Goal: Transaction & Acquisition: Download file/media

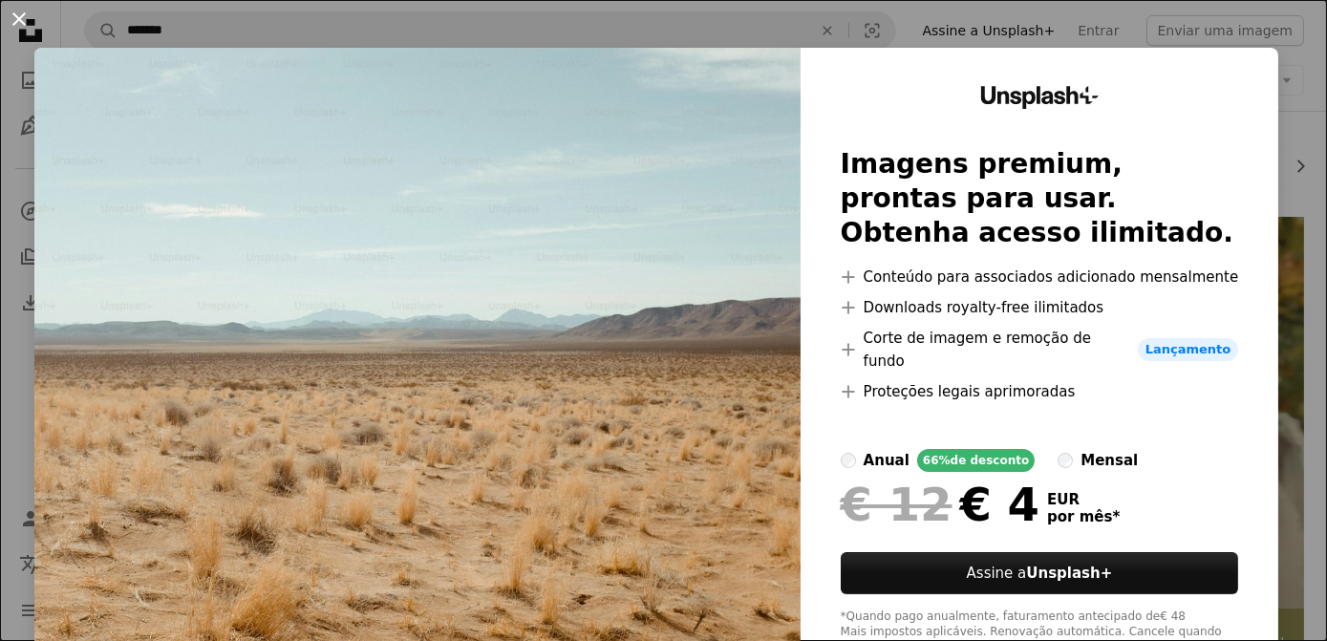
click at [29, 19] on button "An X shape" at bounding box center [19, 19] width 23 height 23
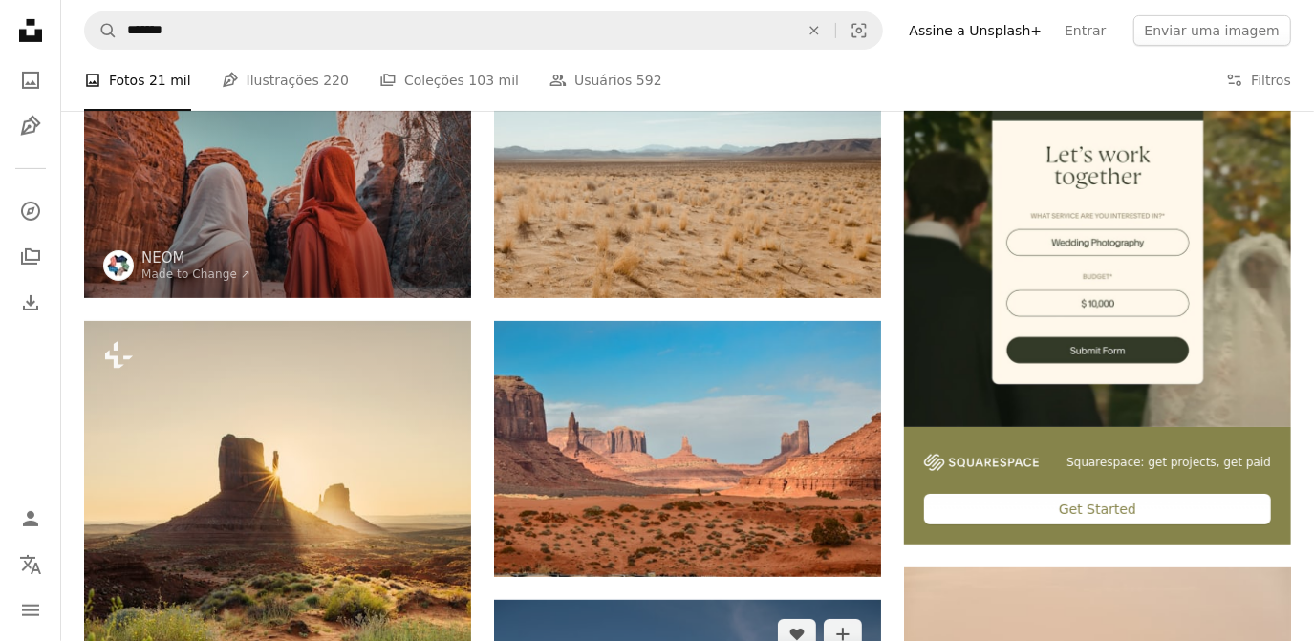
scroll to position [521, 0]
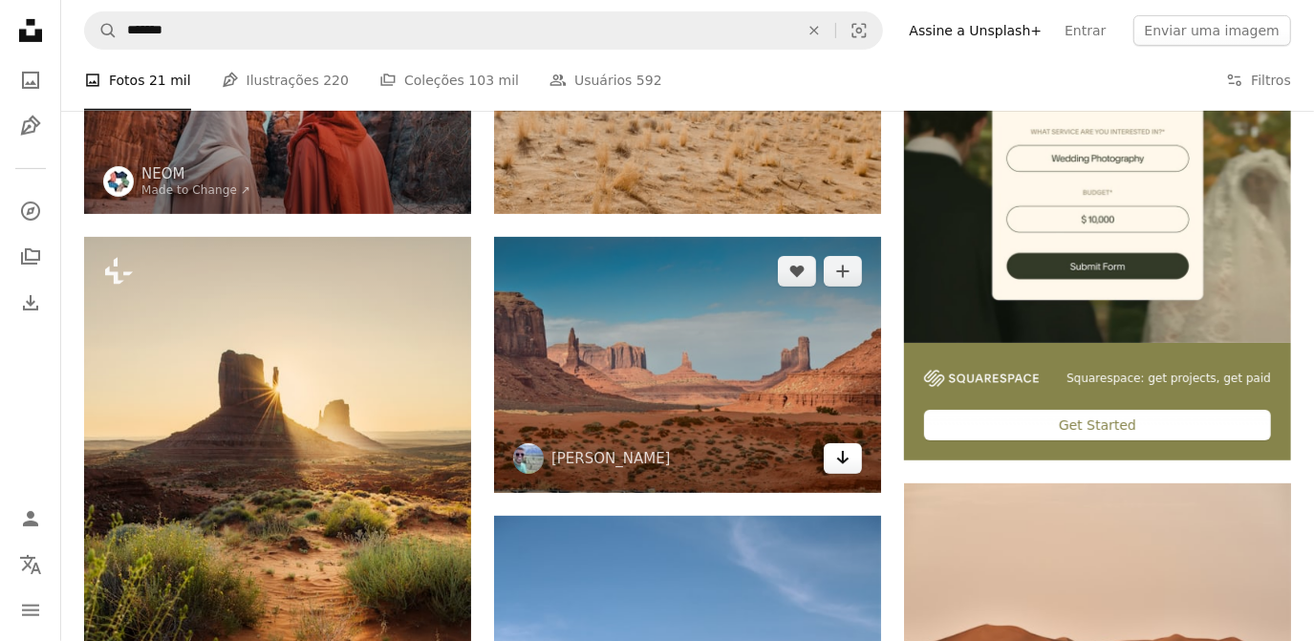
click at [843, 457] on icon "Baixar" at bounding box center [843, 457] width 12 height 13
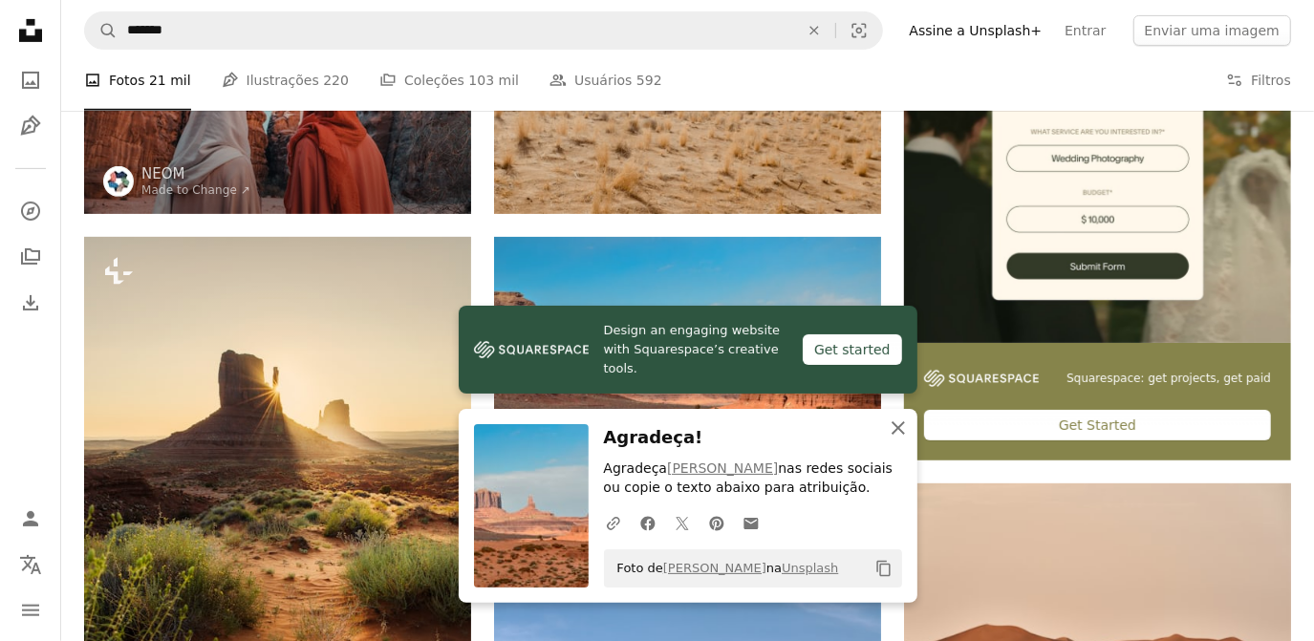
click at [894, 418] on icon "An X shape" at bounding box center [898, 428] width 23 height 23
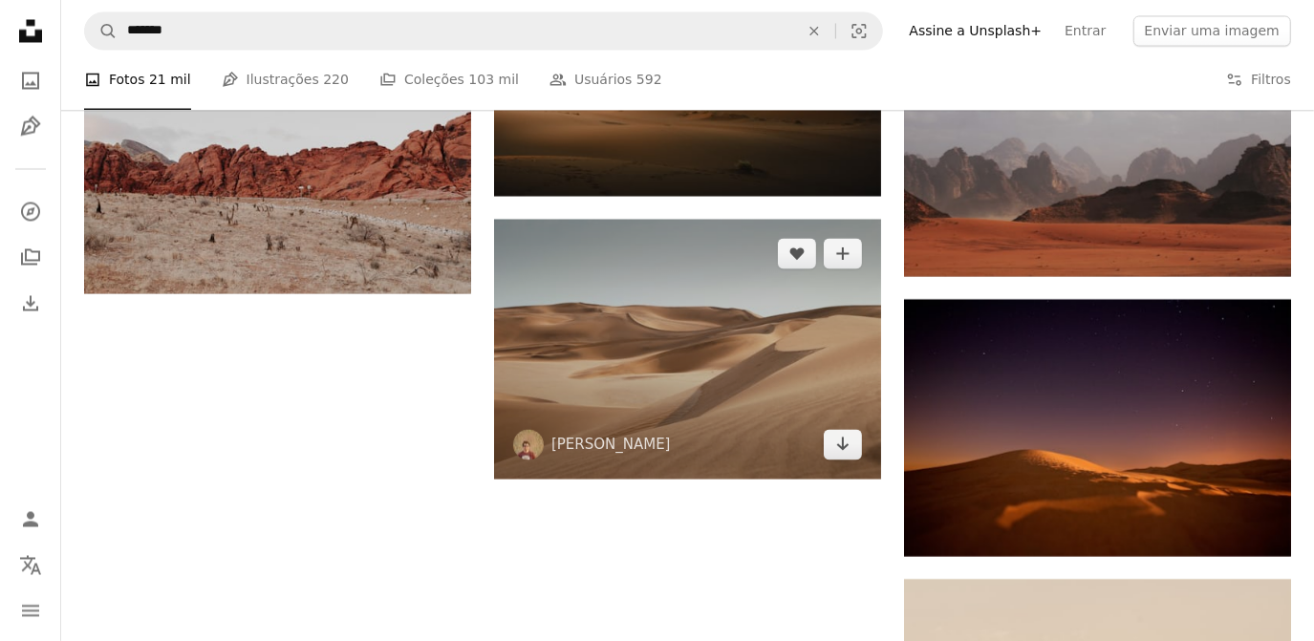
scroll to position [2519, 0]
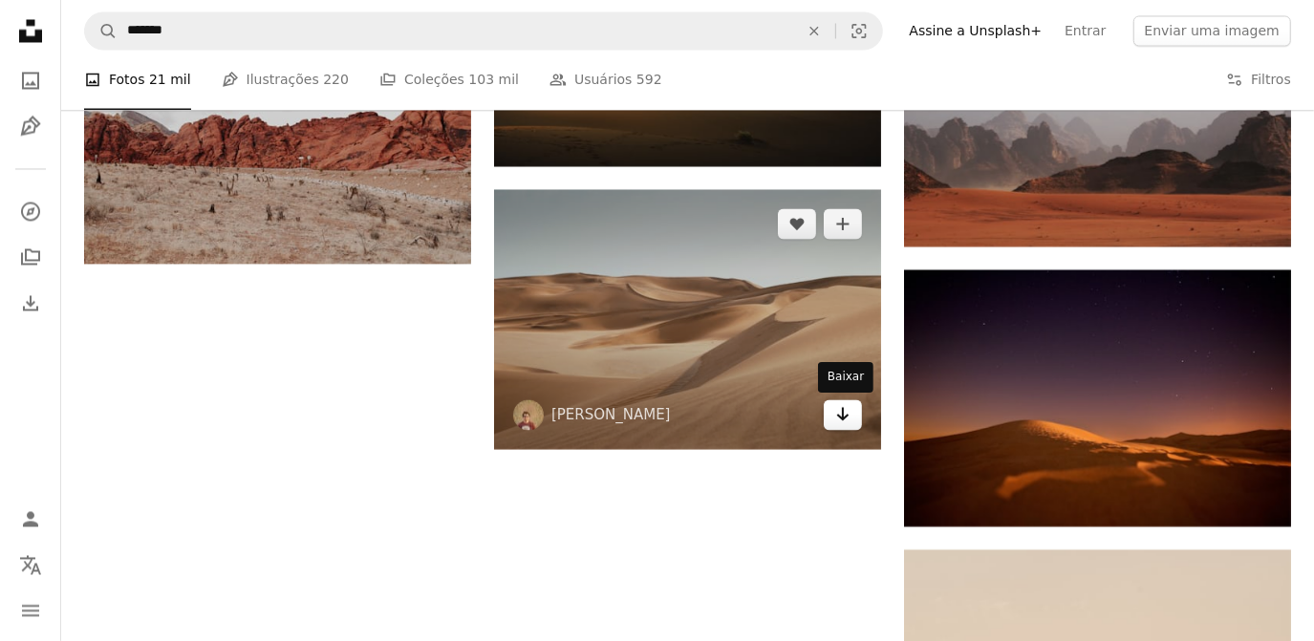
click at [860, 412] on link "Arrow pointing down" at bounding box center [843, 414] width 38 height 31
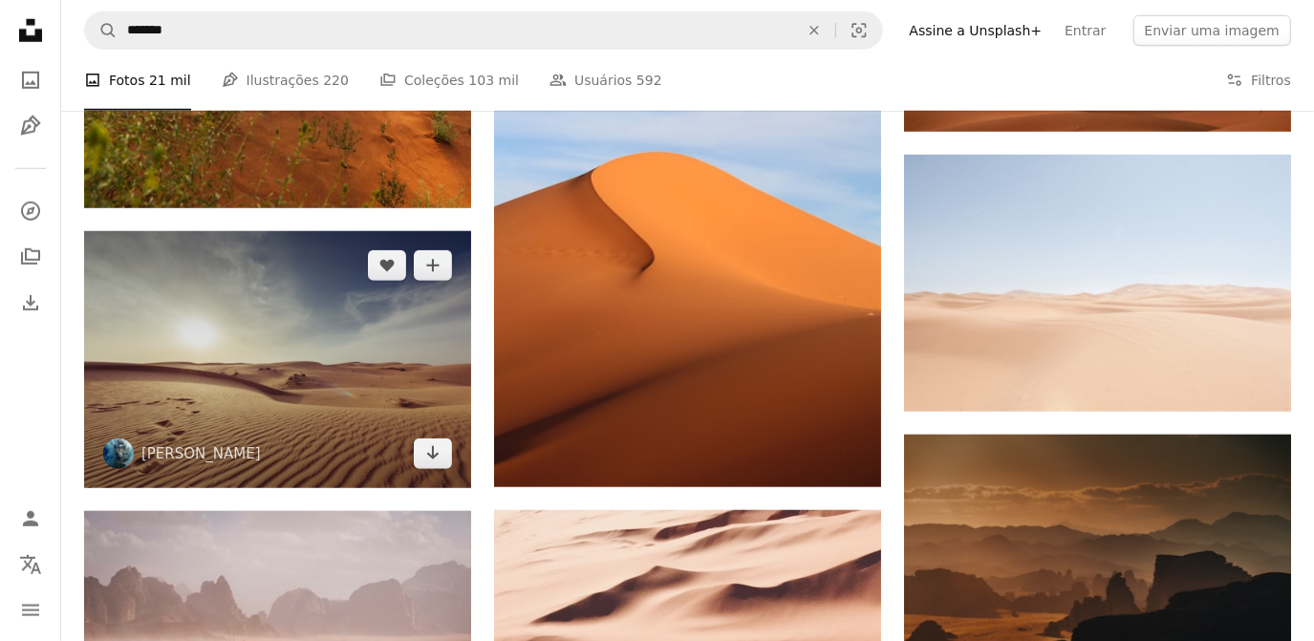
scroll to position [1128, 0]
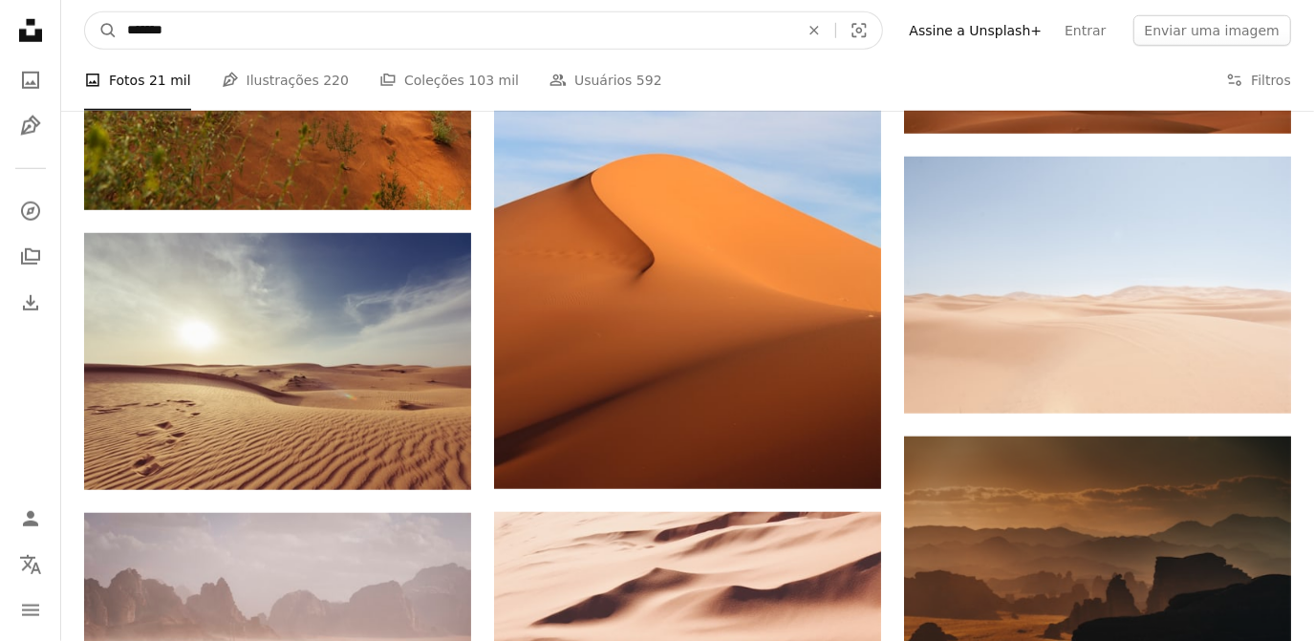
click at [402, 28] on input "*******" at bounding box center [456, 30] width 676 height 36
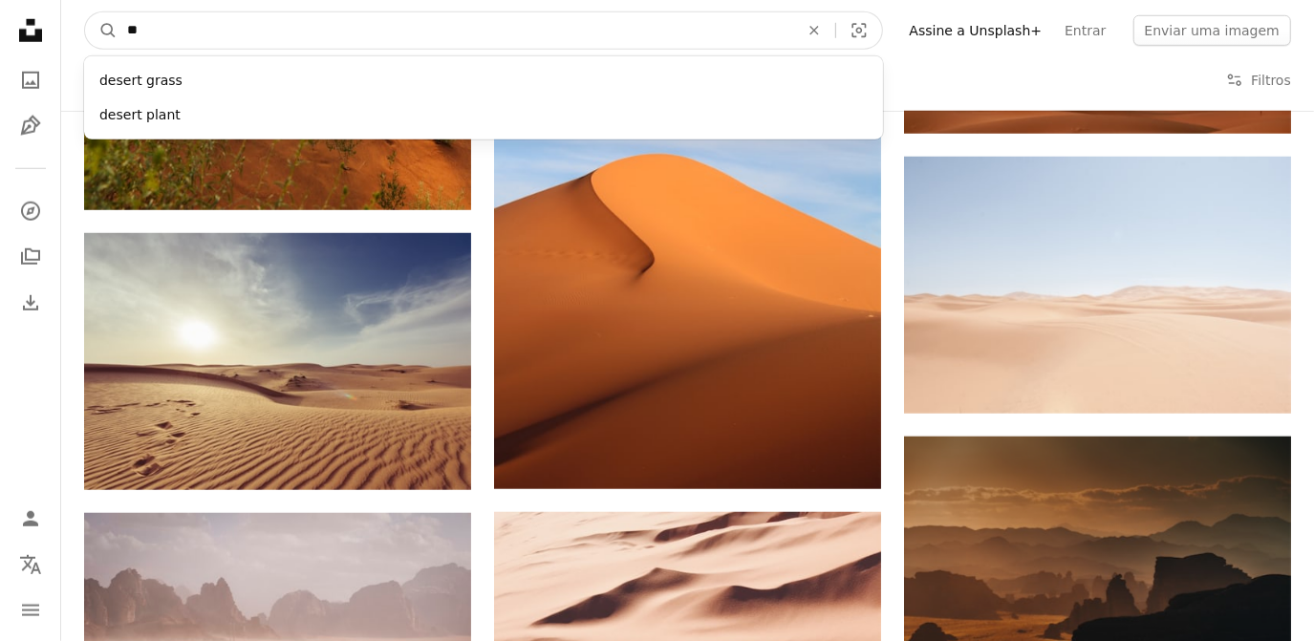
type input "*"
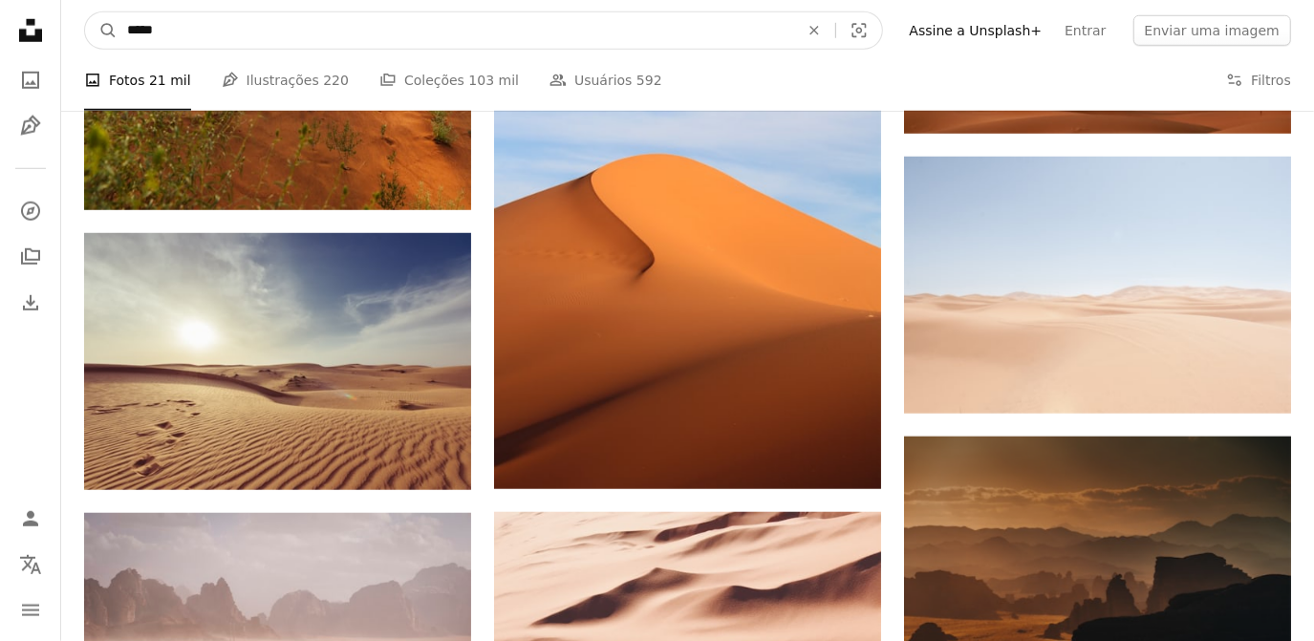
type input "*****"
click at [85, 12] on button "A magnifying glass" at bounding box center [101, 30] width 32 height 36
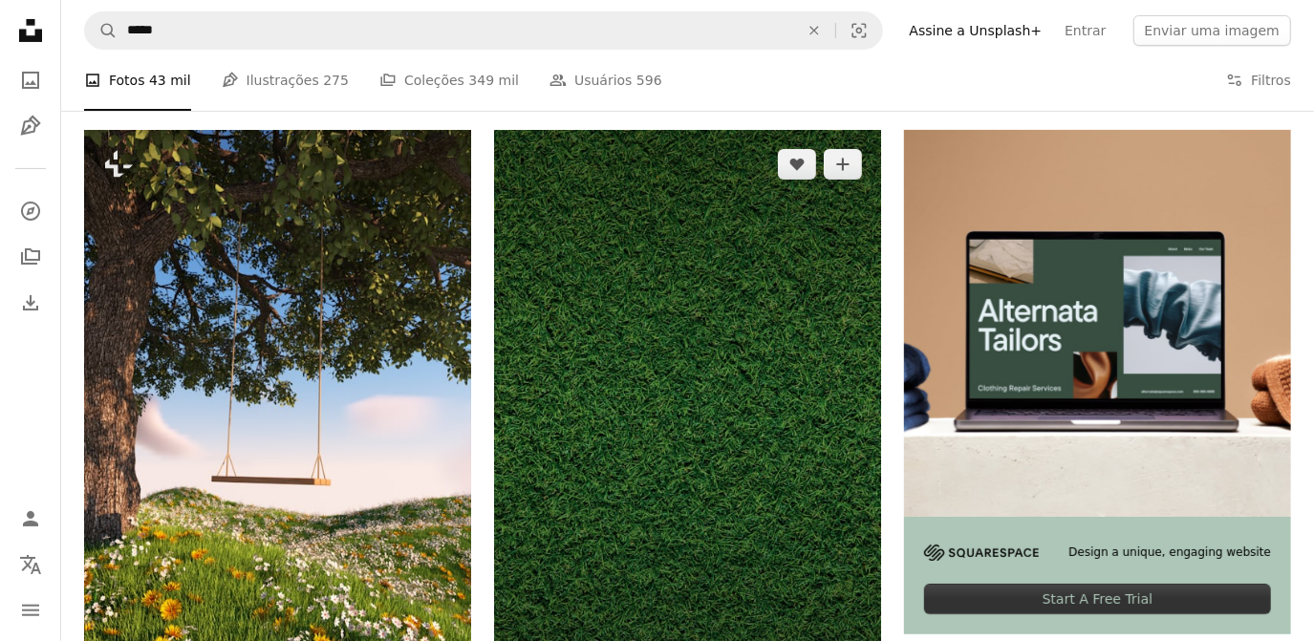
scroll to position [521, 0]
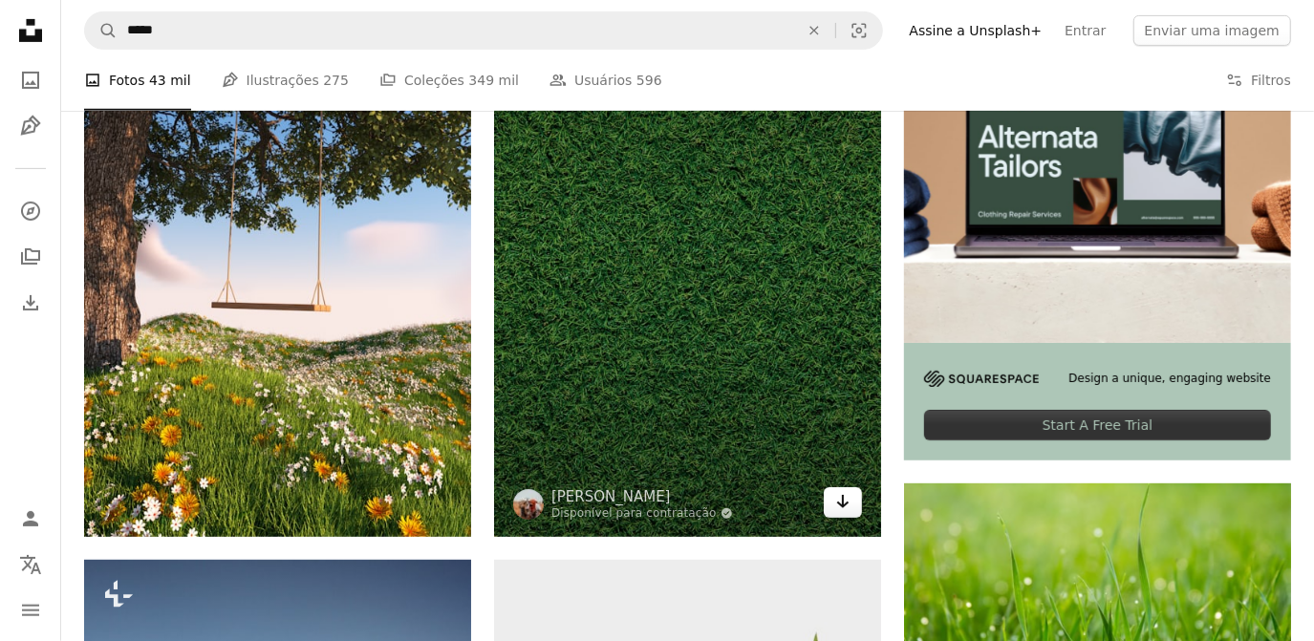
click at [849, 505] on icon "Arrow pointing down" at bounding box center [842, 501] width 15 height 23
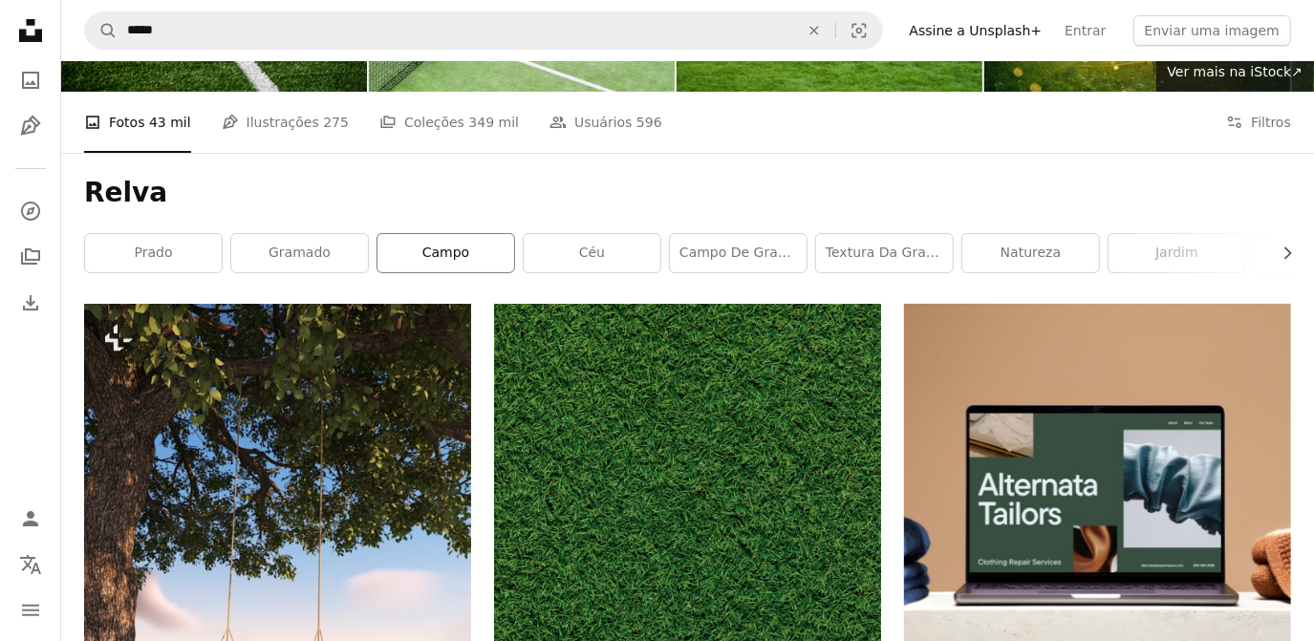
scroll to position [86, 0]
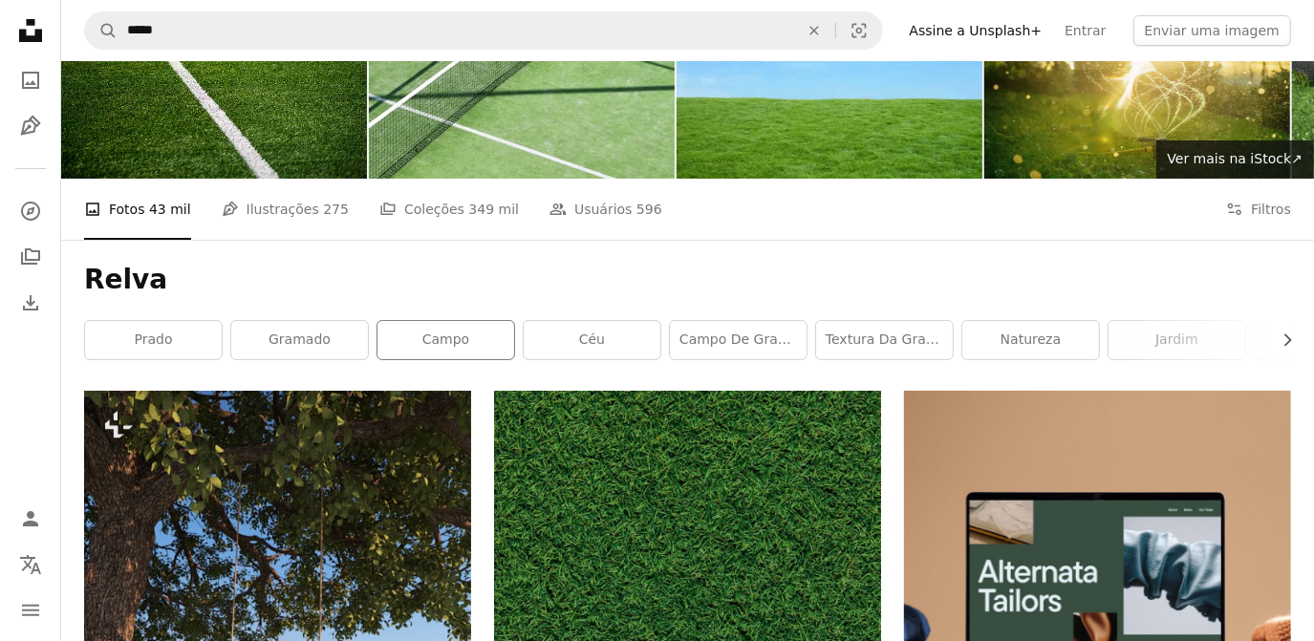
click at [415, 320] on div "campo" at bounding box center [445, 340] width 139 height 40
click at [494, 343] on link "campo" at bounding box center [445, 340] width 137 height 38
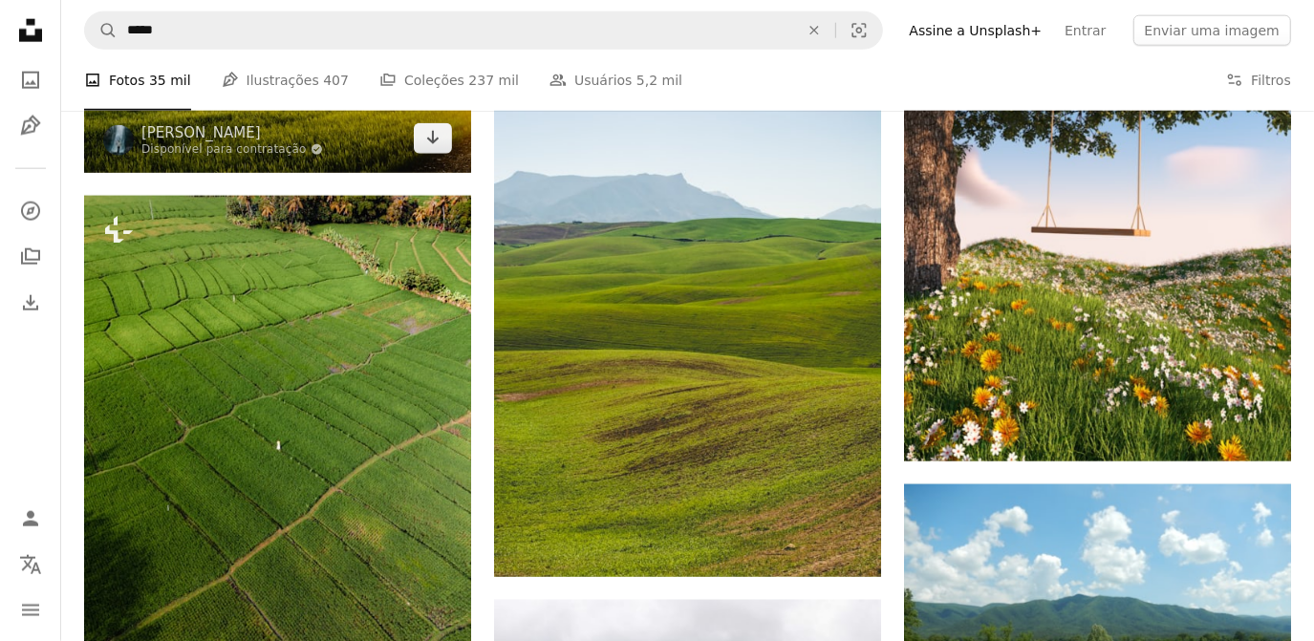
scroll to position [1650, 0]
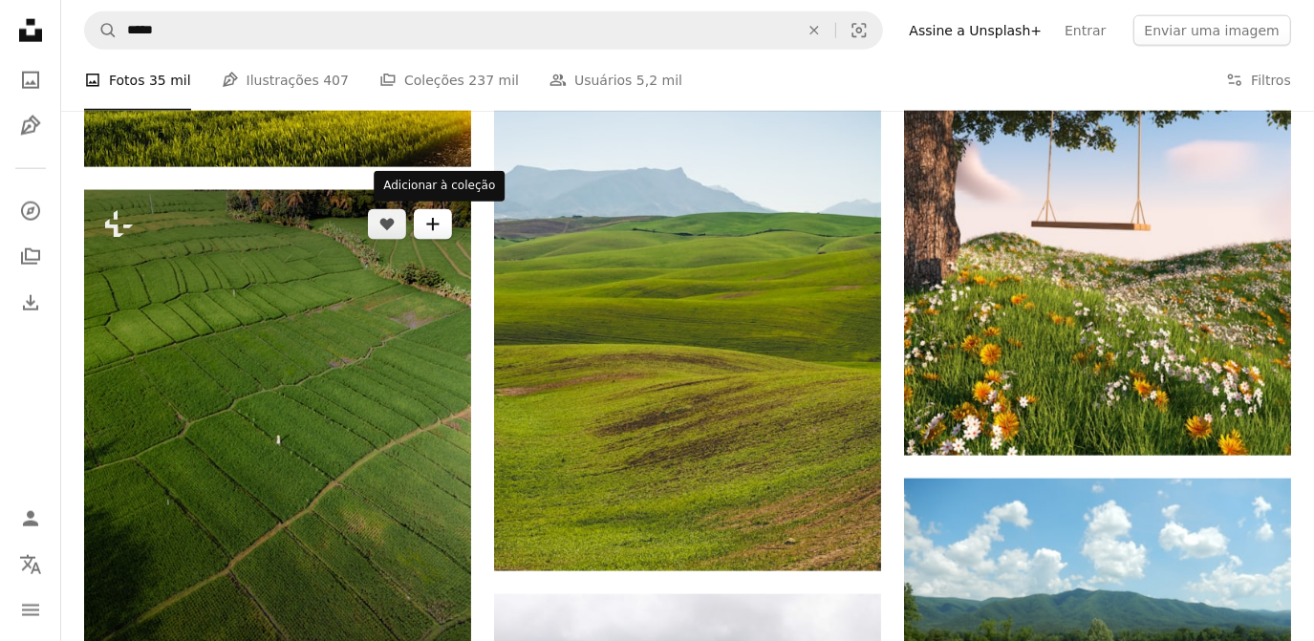
click at [432, 227] on icon "Adicionar à coleção" at bounding box center [432, 224] width 12 height 12
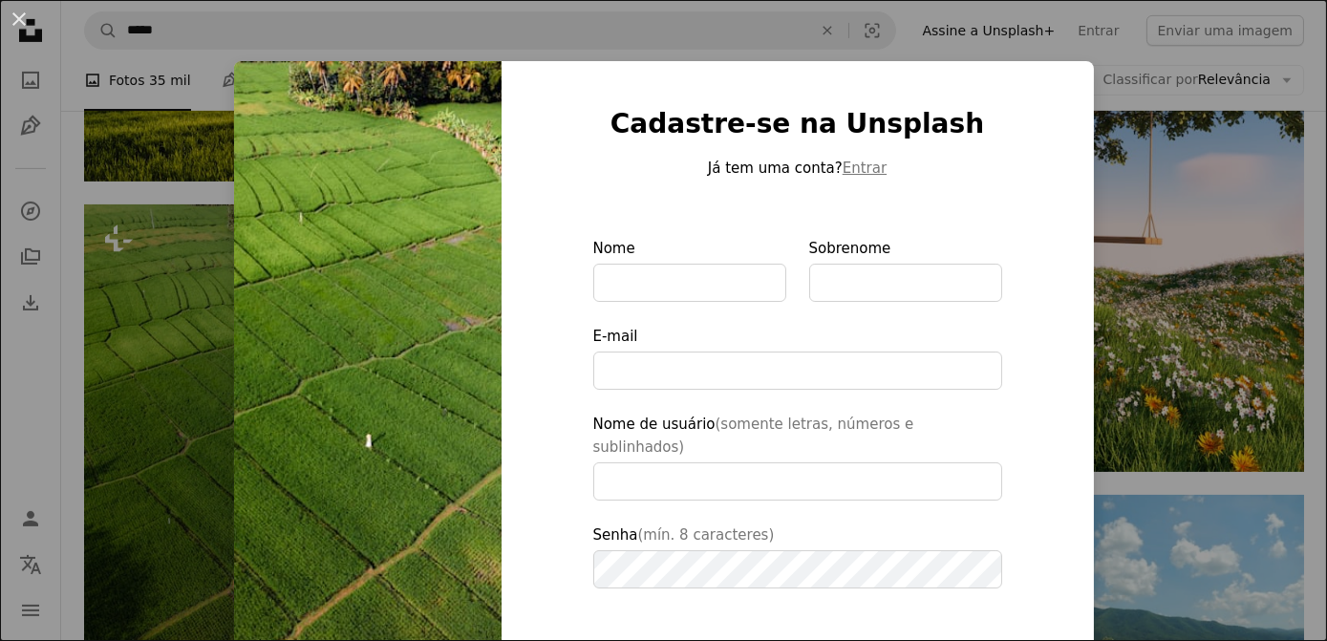
click at [1058, 77] on div "Cadastre-se na Unsplash Já tem uma conta? Entrar Nome Sobrenome E-mail Nome de …" at bounding box center [798, 453] width 592 height 784
click at [14, 10] on button "An X shape" at bounding box center [19, 19] width 23 height 23
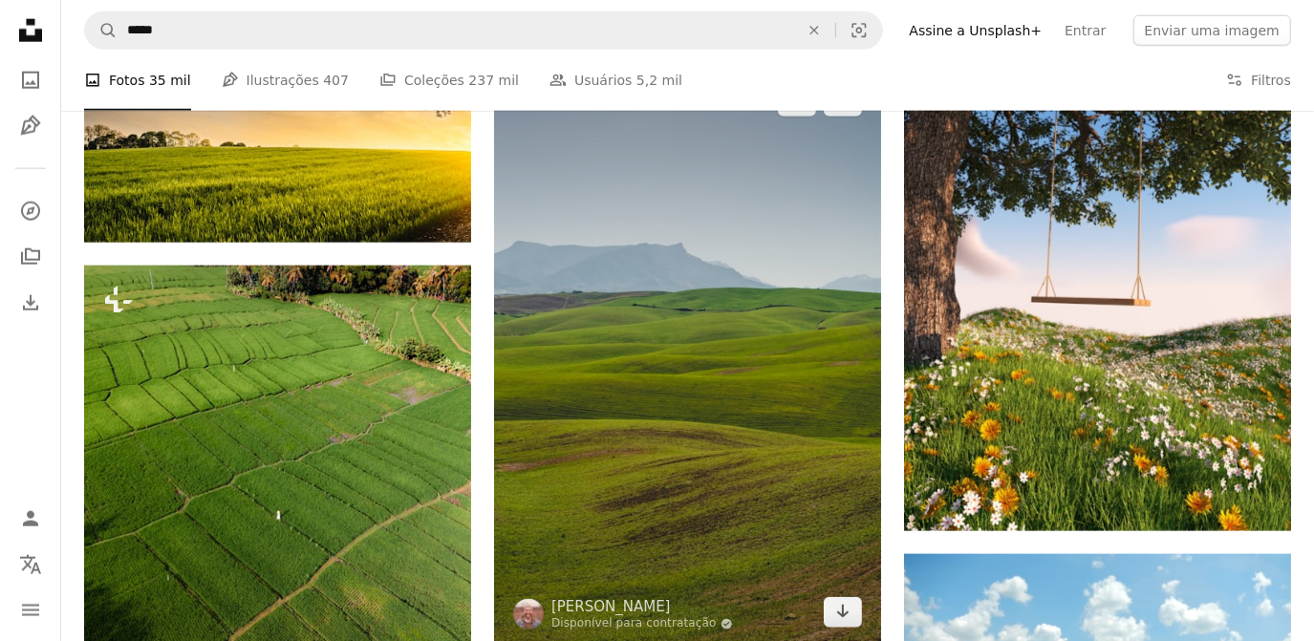
scroll to position [1773, 0]
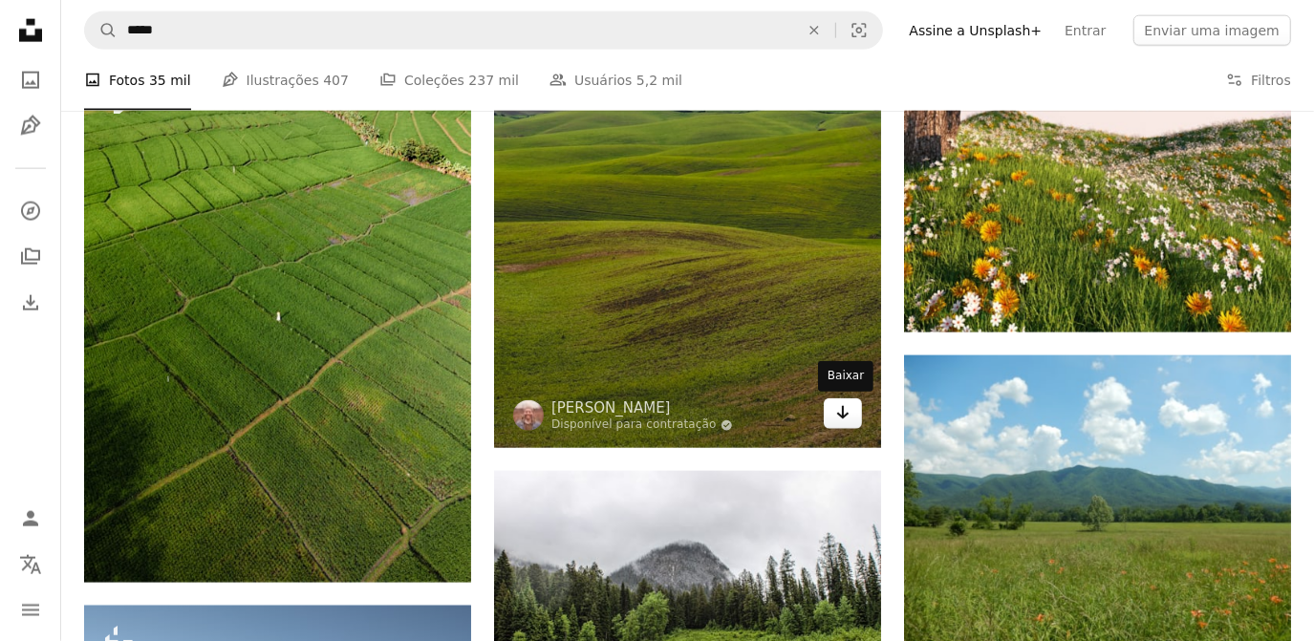
click at [841, 412] on icon "Arrow pointing down" at bounding box center [842, 412] width 15 height 23
